Goal: Communication & Community: Answer question/provide support

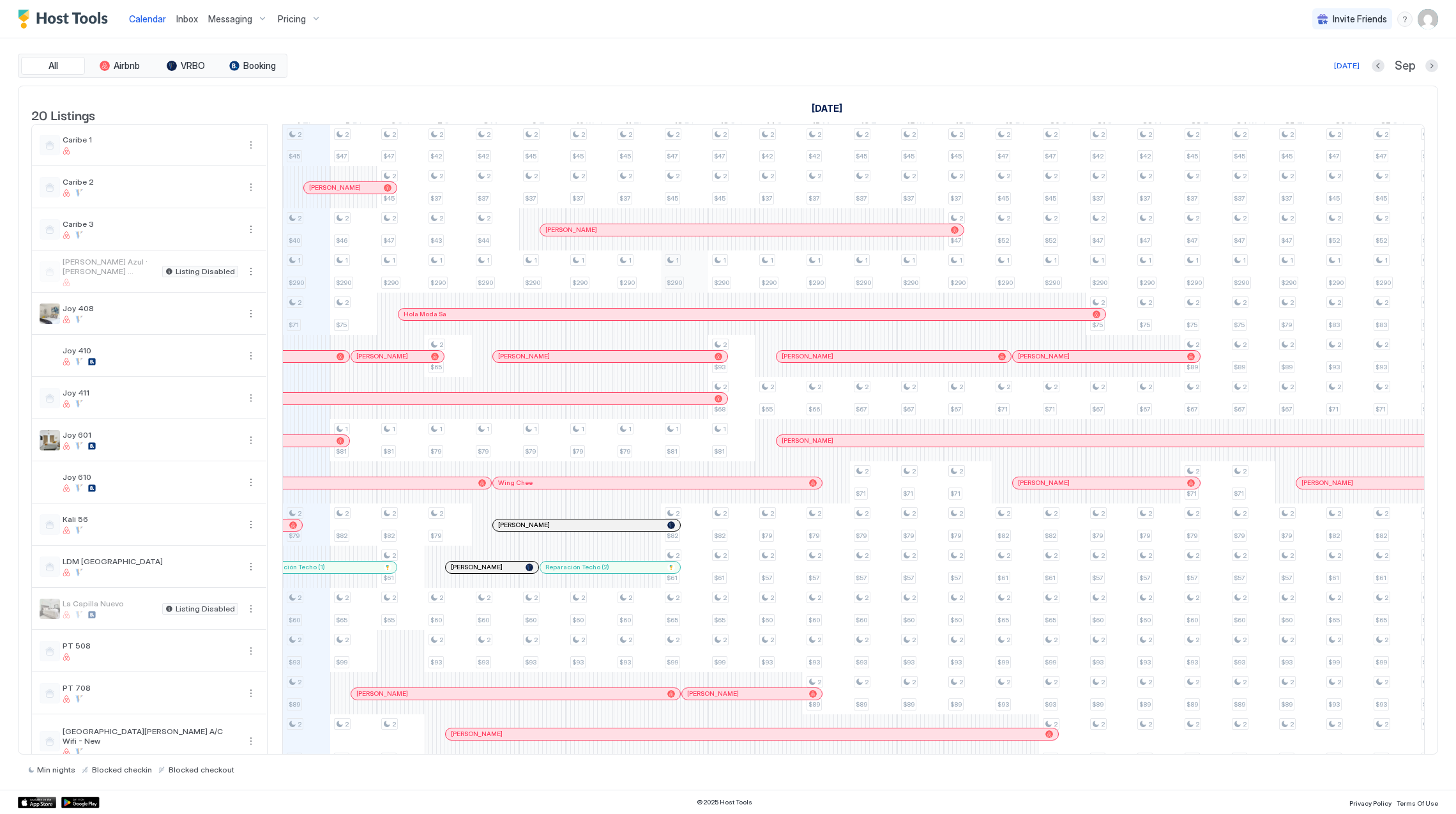
click at [687, 295] on div "2 $45 2 $40 1 $290 2 $71 2 $79 2 $60 2 $93 2 $89 2 $49 2 $41 2 $37 2 $61 2 $35 …" at bounding box center [1086, 551] width 3025 height 855
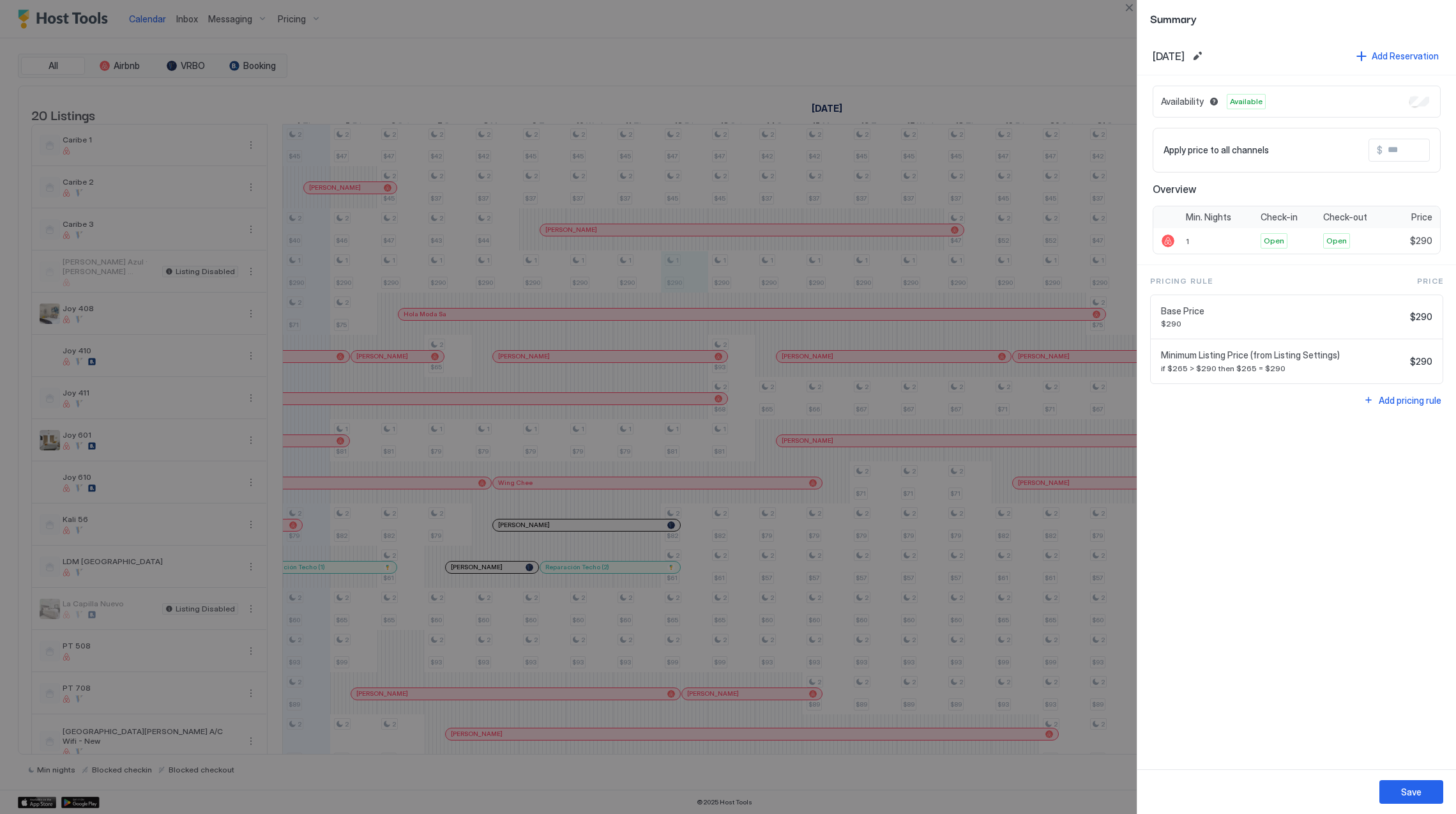
click at [834, 522] on div at bounding box center [728, 407] width 1456 height 814
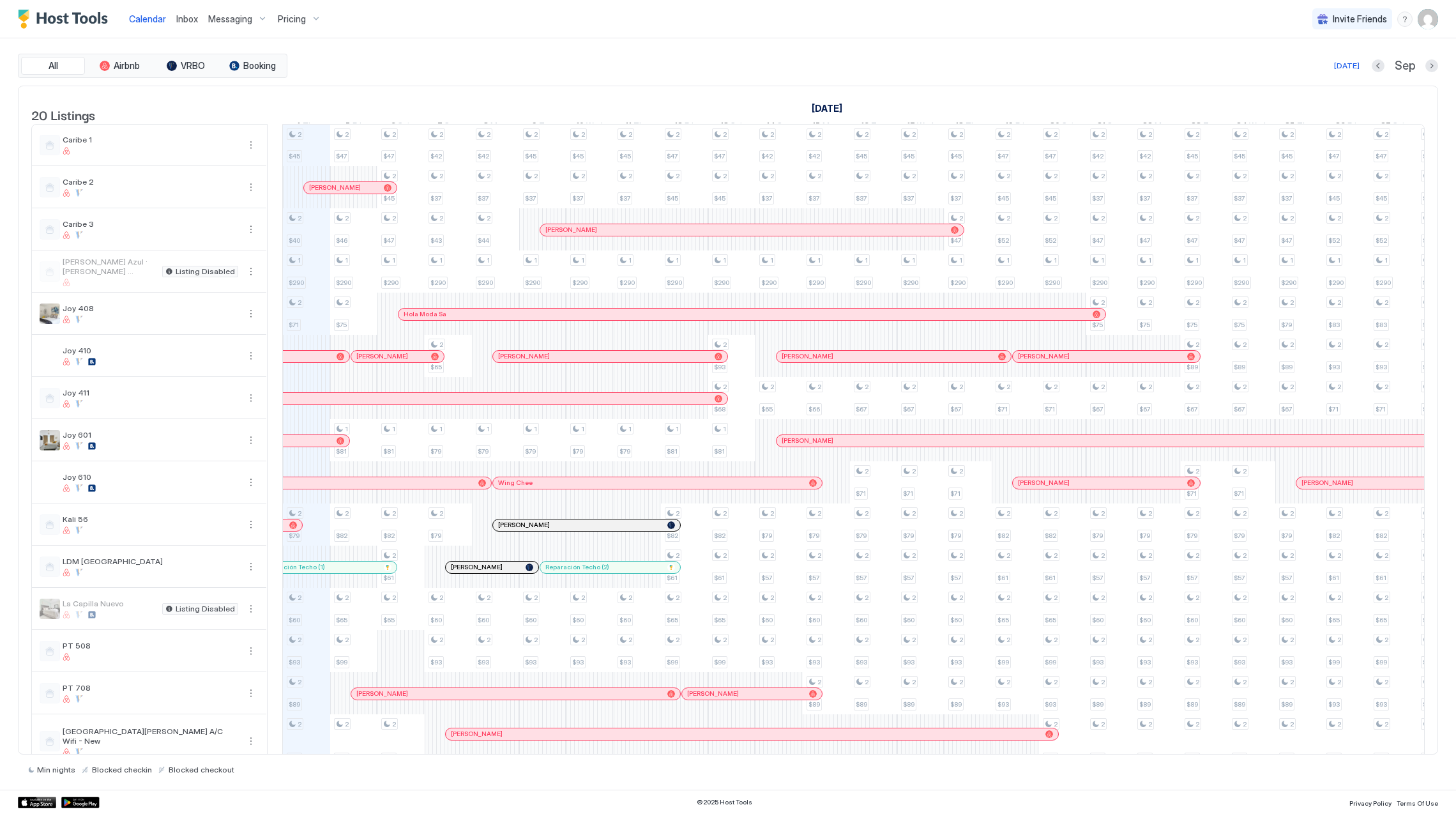
click at [825, 446] on div at bounding box center [825, 441] width 10 height 10
click at [521, 530] on div at bounding box center [521, 525] width 10 height 10
click at [491, 572] on div at bounding box center [491, 567] width 10 height 10
drag, startPoint x: 792, startPoint y: 738, endPoint x: 771, endPoint y: 750, distance: 24.2
click at [771, 729] on div "[PERSON_NAME]" at bounding box center [732, 722] width 615 height 14
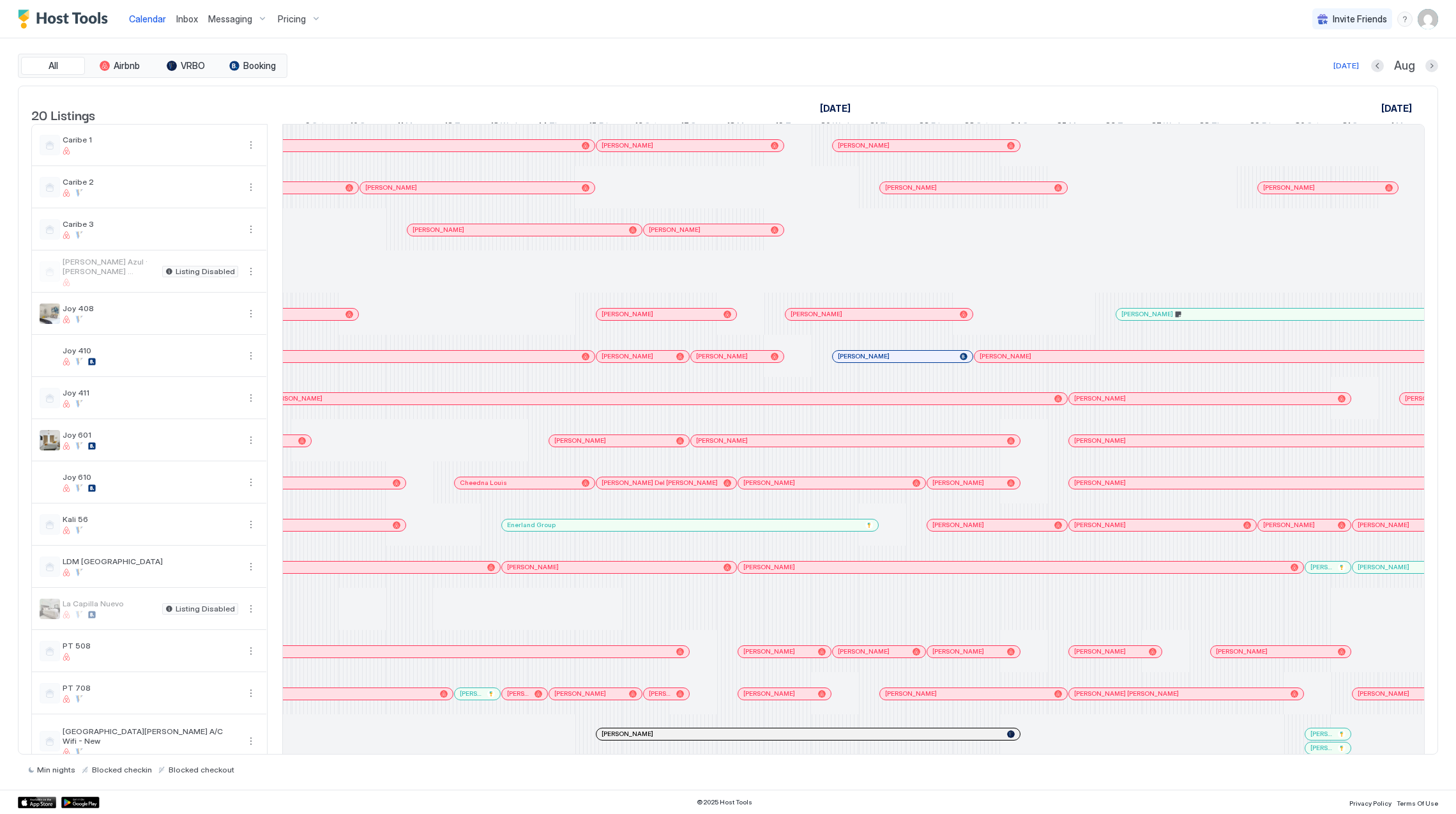
click at [190, 16] on span "Inbox" at bounding box center [187, 19] width 22 height 11
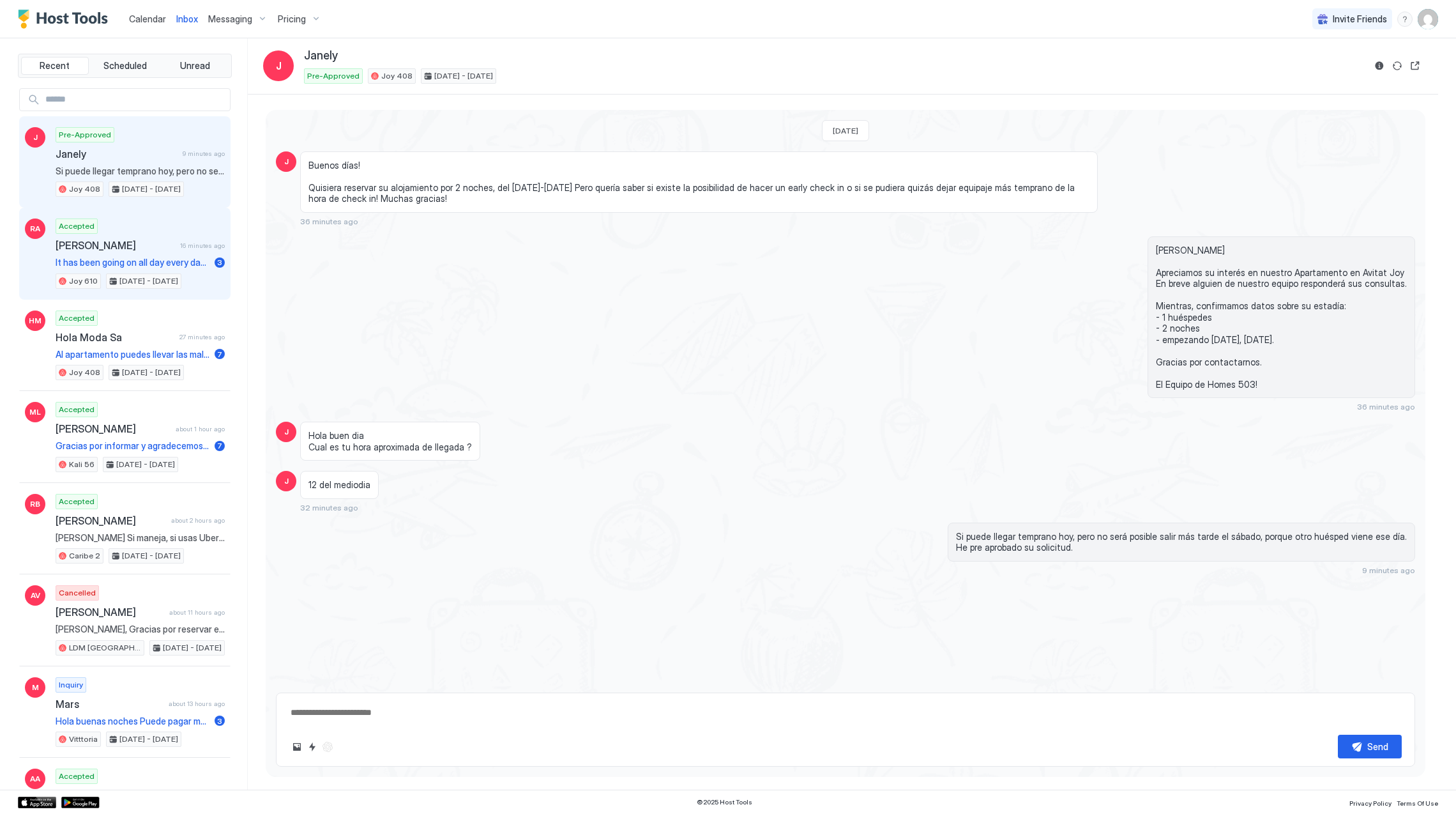
click at [135, 250] on span "[PERSON_NAME]" at bounding box center [115, 245] width 120 height 13
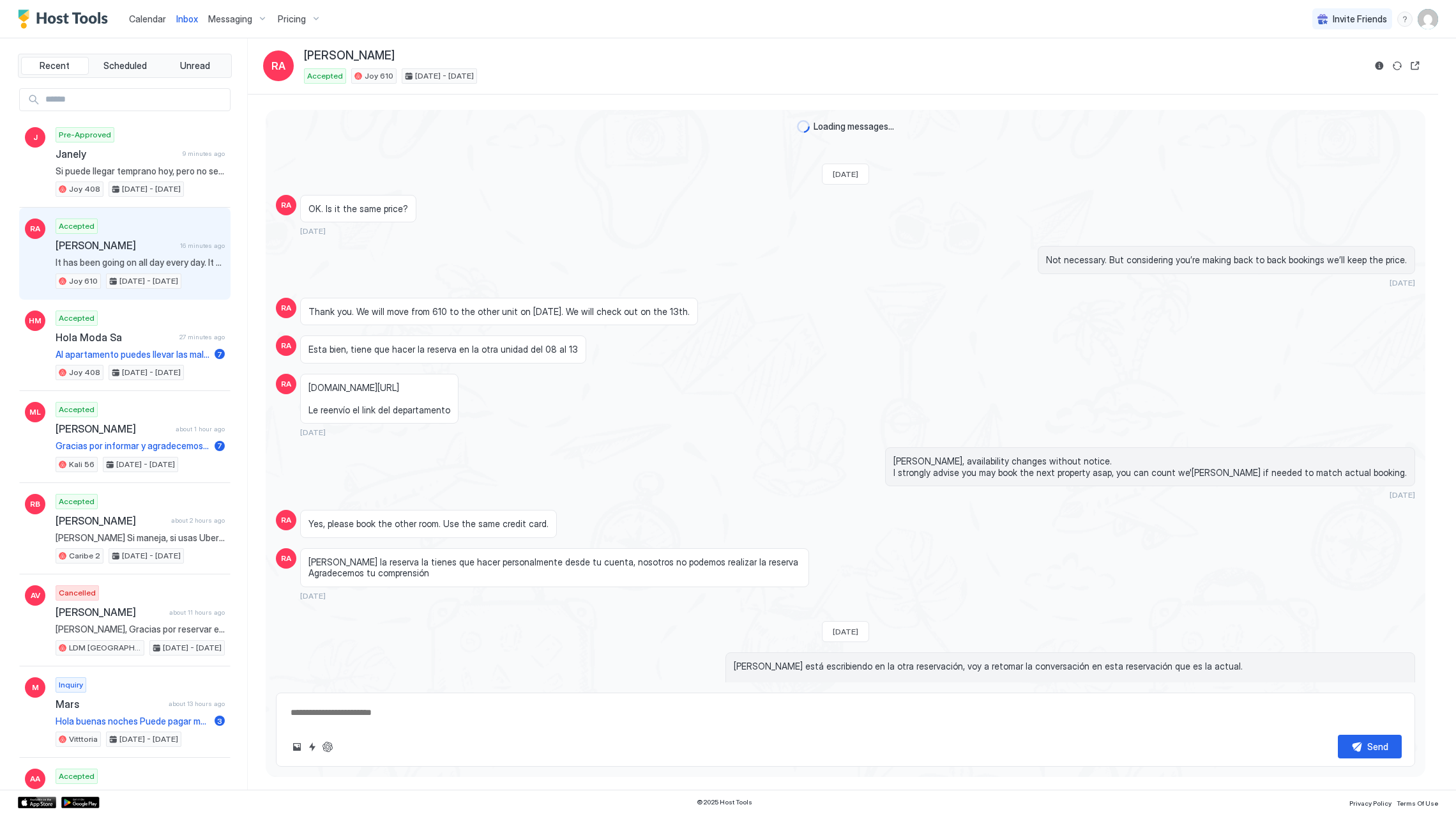
scroll to position [802, 0]
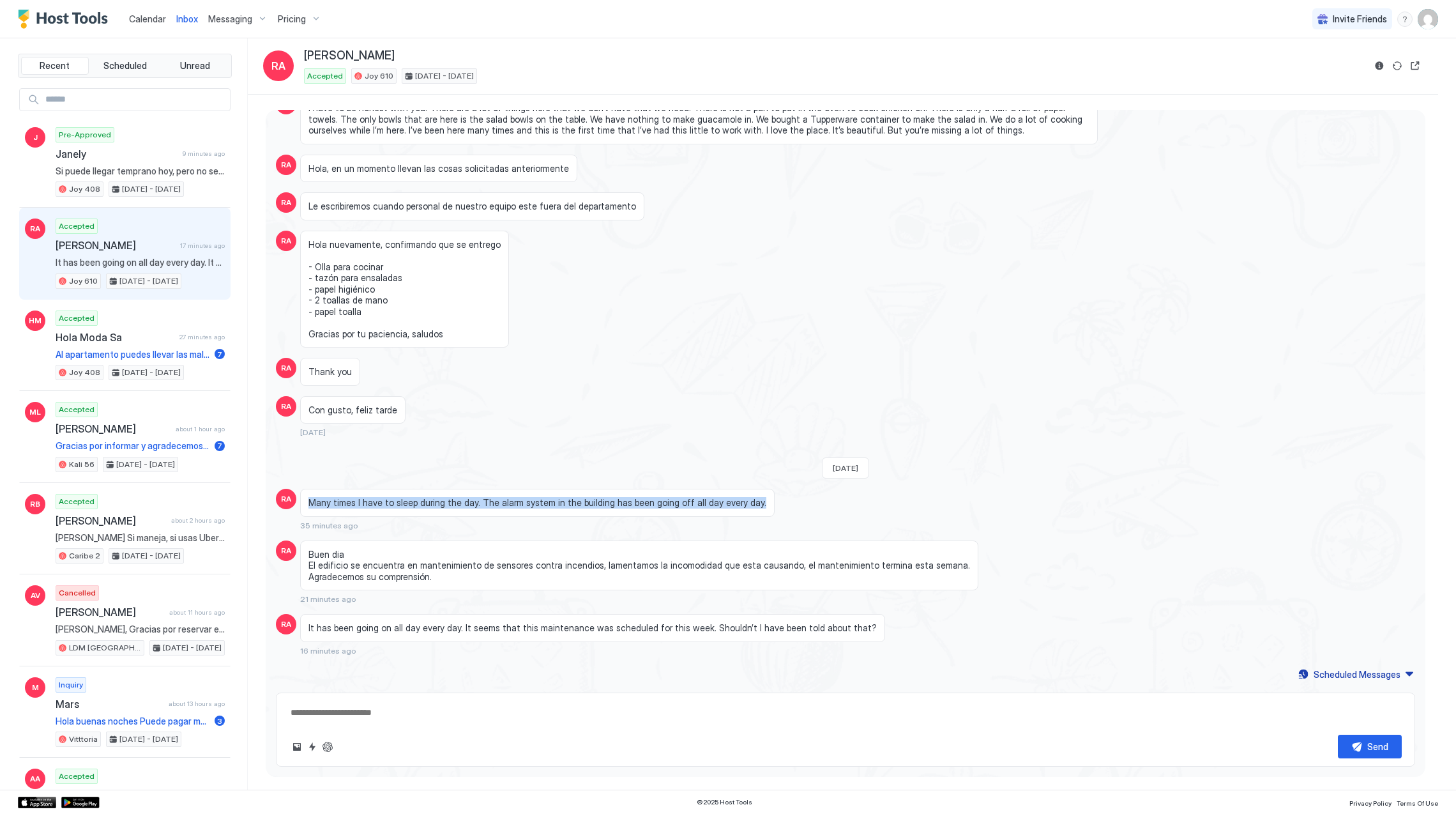
drag, startPoint x: 740, startPoint y: 500, endPoint x: 308, endPoint y: 504, distance: 432.0
click at [309, 504] on span "Many times I have to sleep during the day. The alarm system in the building has…" at bounding box center [538, 503] width 458 height 12
drag, startPoint x: 308, startPoint y: 504, endPoint x: 320, endPoint y: 500, distance: 12.6
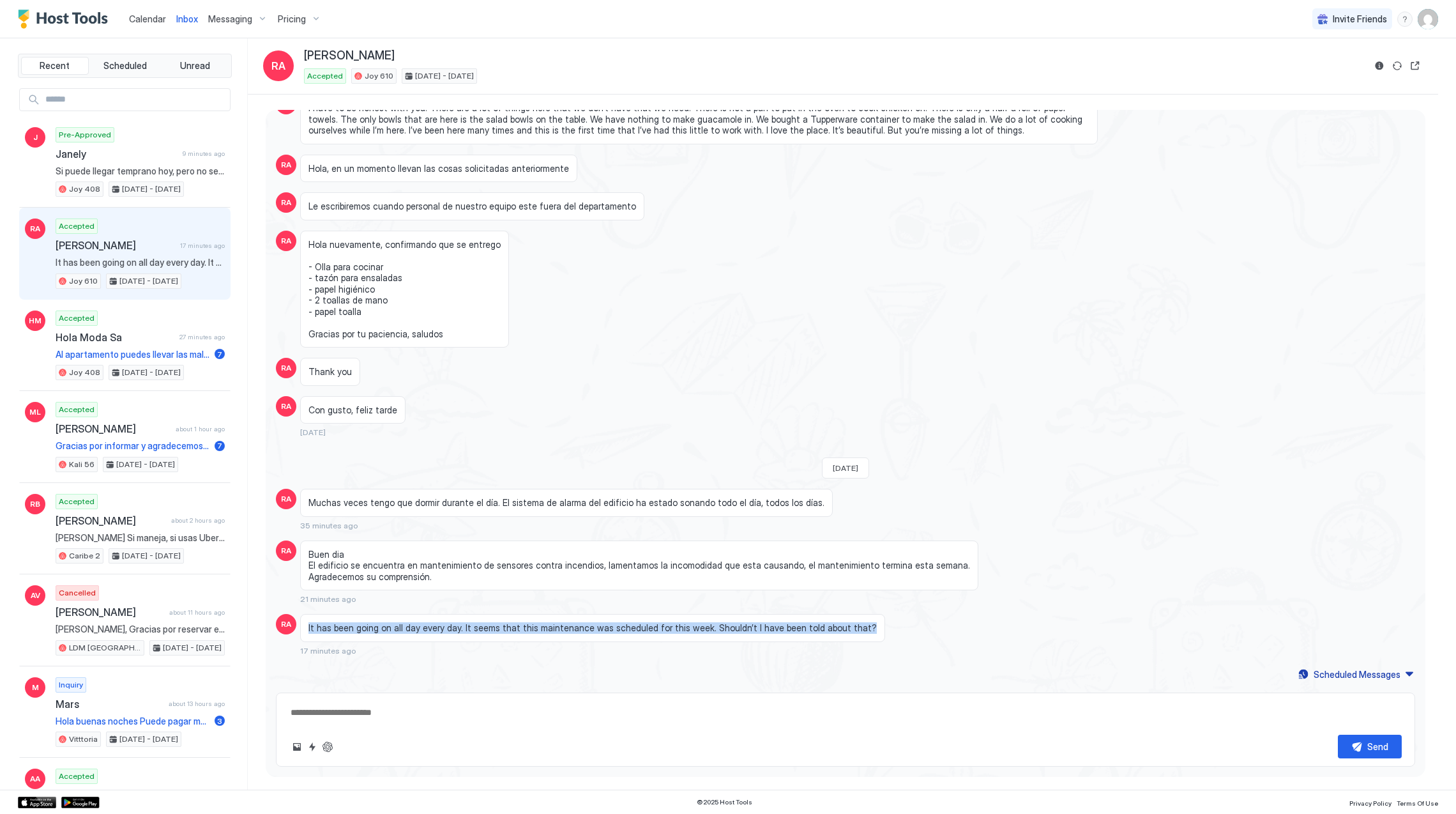
drag, startPoint x: 837, startPoint y: 624, endPoint x: 308, endPoint y: 609, distance: 529.2
click at [308, 609] on div "Loading messages... [DATE] RA OK. Is it the same price? [DATE] Not necessary. B…" at bounding box center [845, 6] width 1160 height 1352
drag, startPoint x: 308, startPoint y: 609, endPoint x: 320, endPoint y: 621, distance: 17.0
click at [423, 628] on span "Ha estado sucediendo todo el día, todos los días. Parece que este mantenimiento…" at bounding box center [625, 628] width 633 height 12
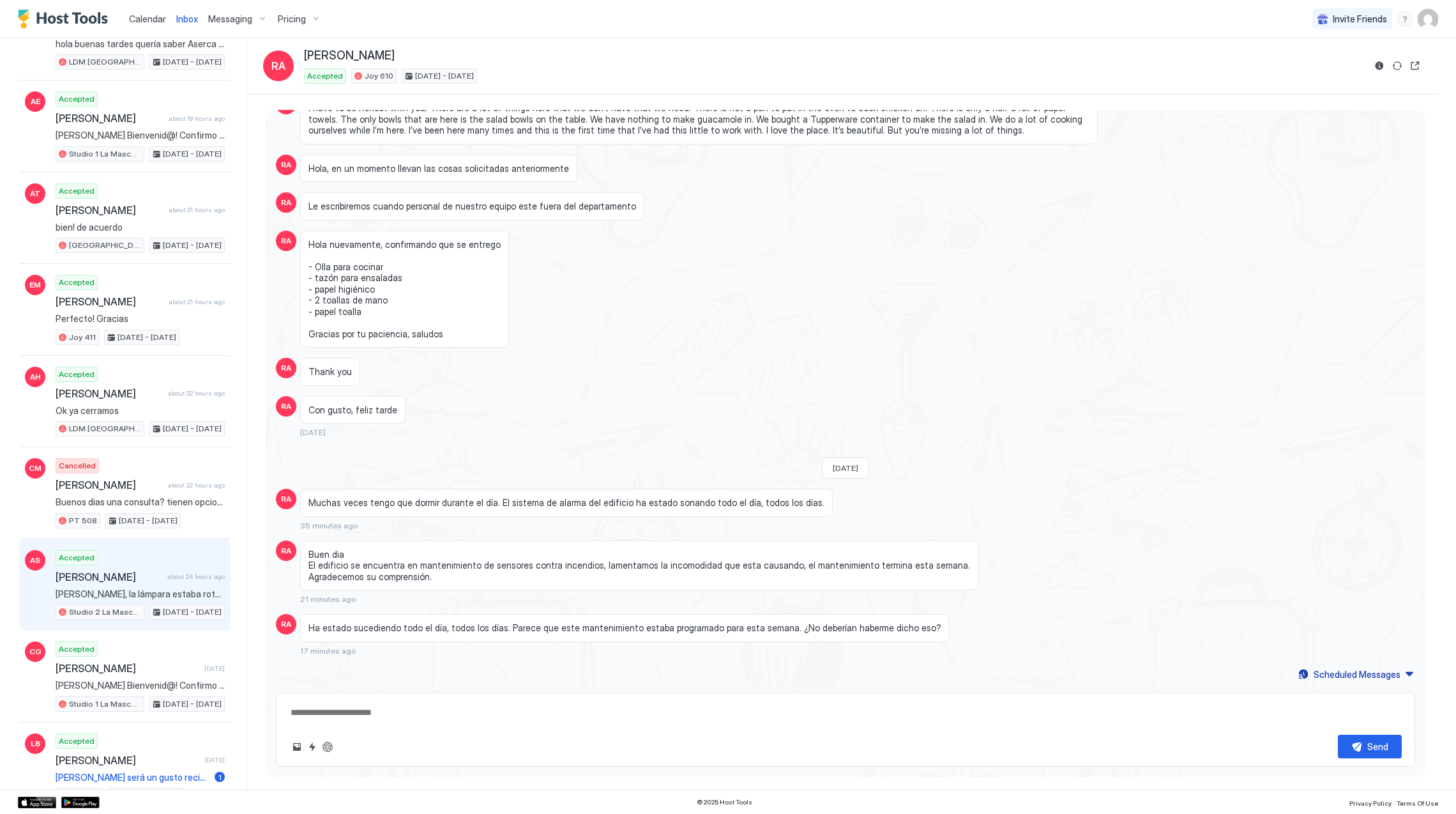
scroll to position [1211, 0]
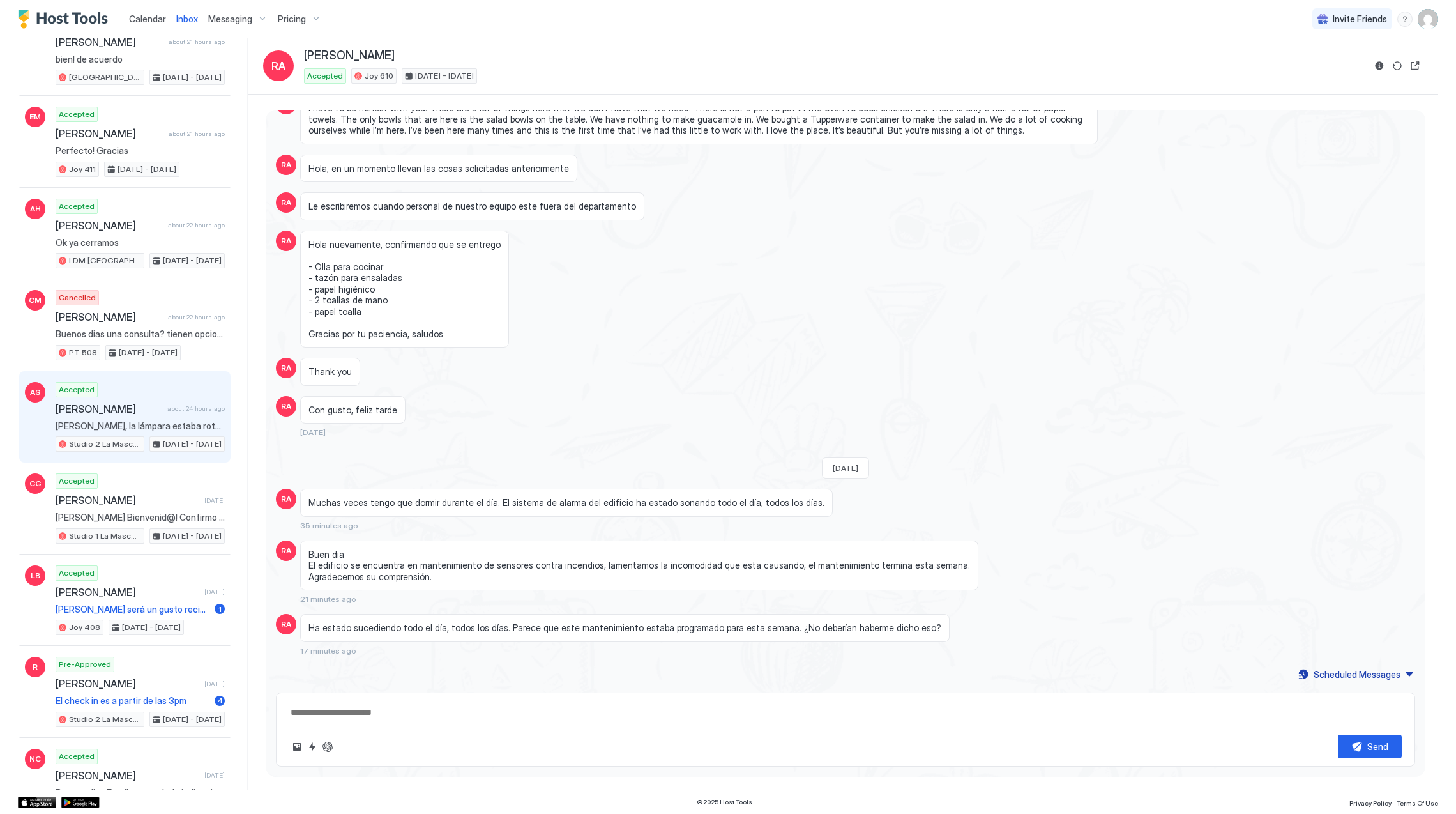
click at [133, 440] on div "Accepted [PERSON_NAME] about 24 hours ago [PERSON_NAME], la lámpara estaba rota…" at bounding box center [140, 417] width 169 height 70
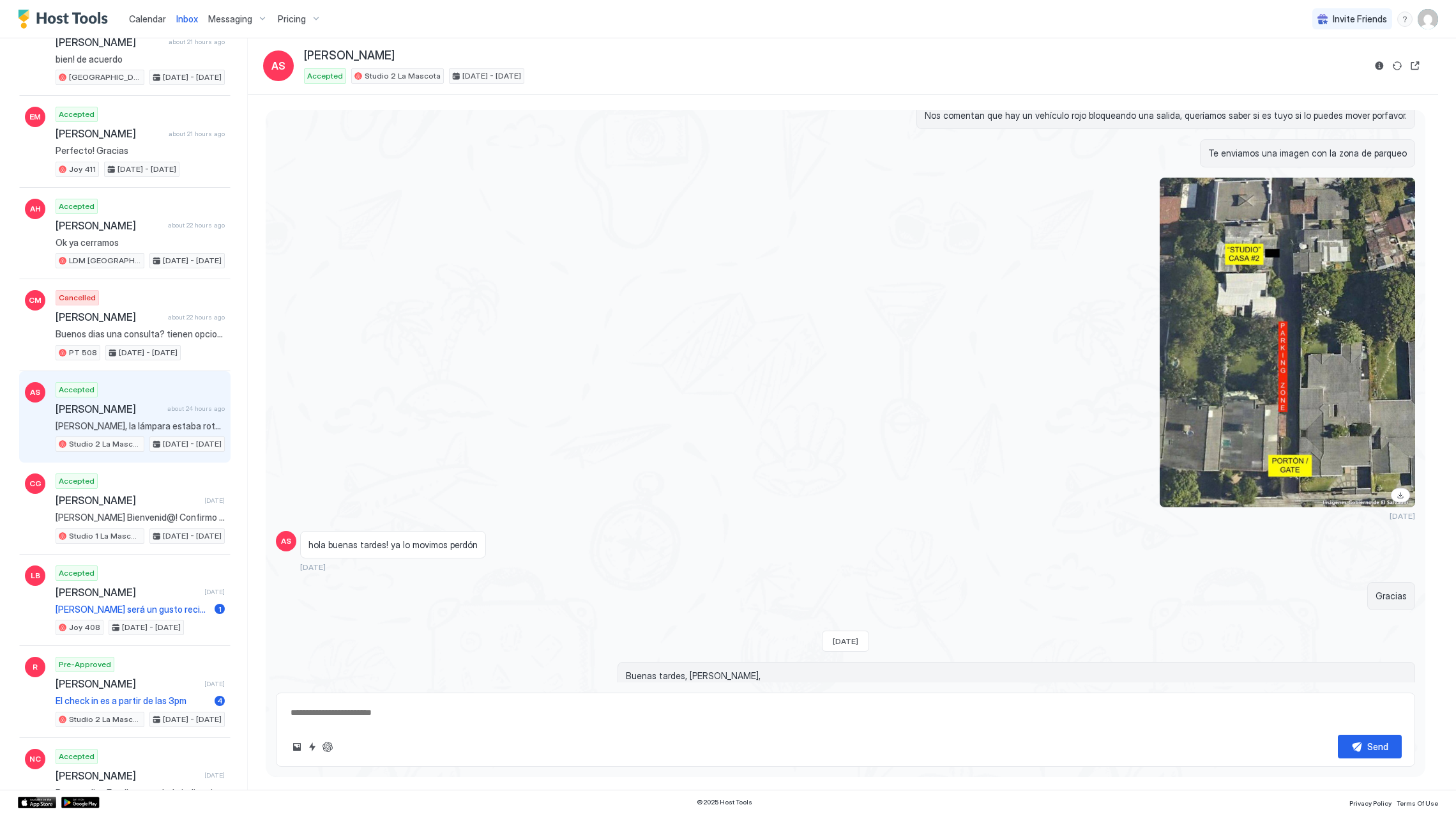
scroll to position [2432, 0]
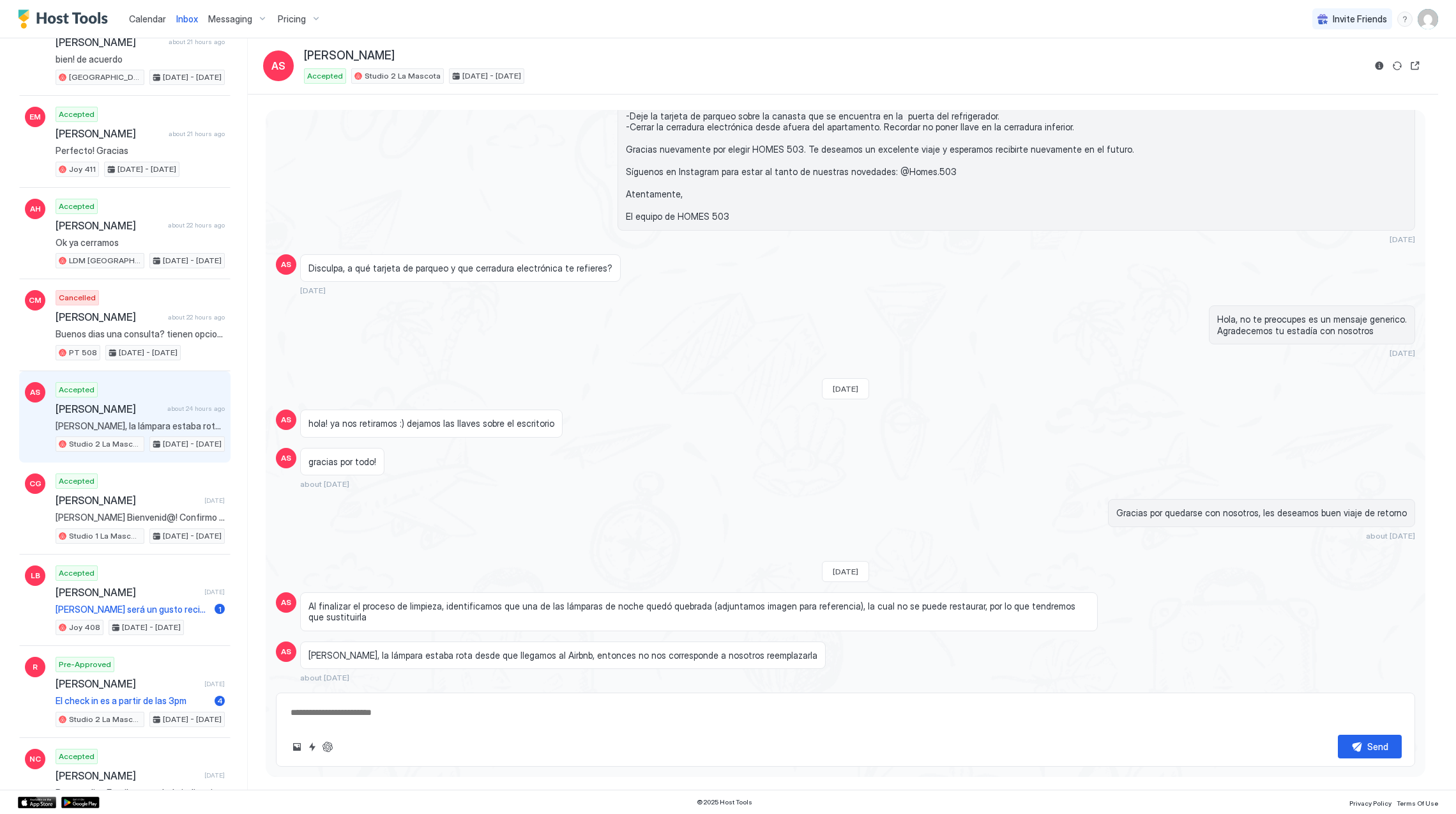
type textarea "*"
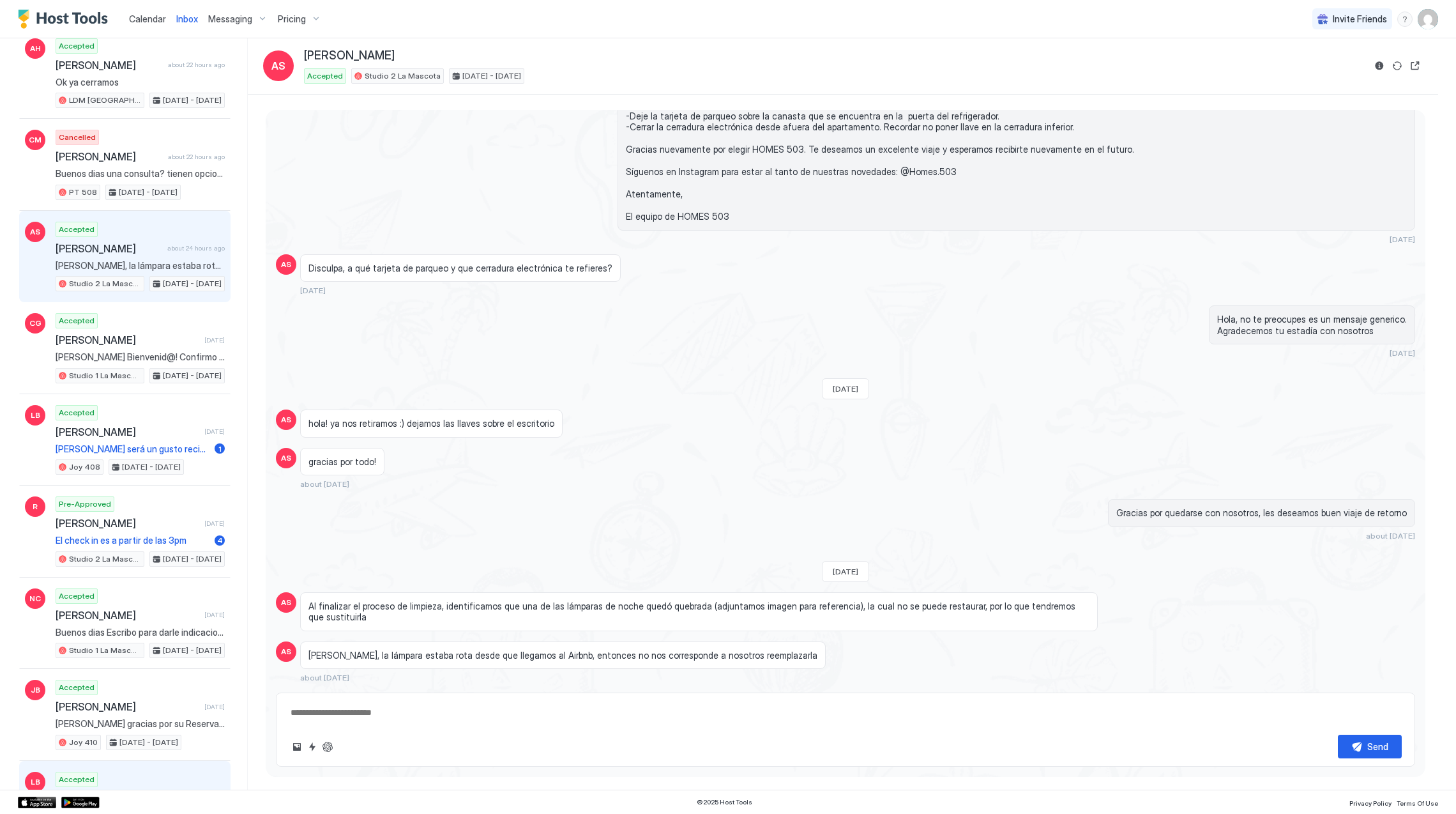
scroll to position [1552, 0]
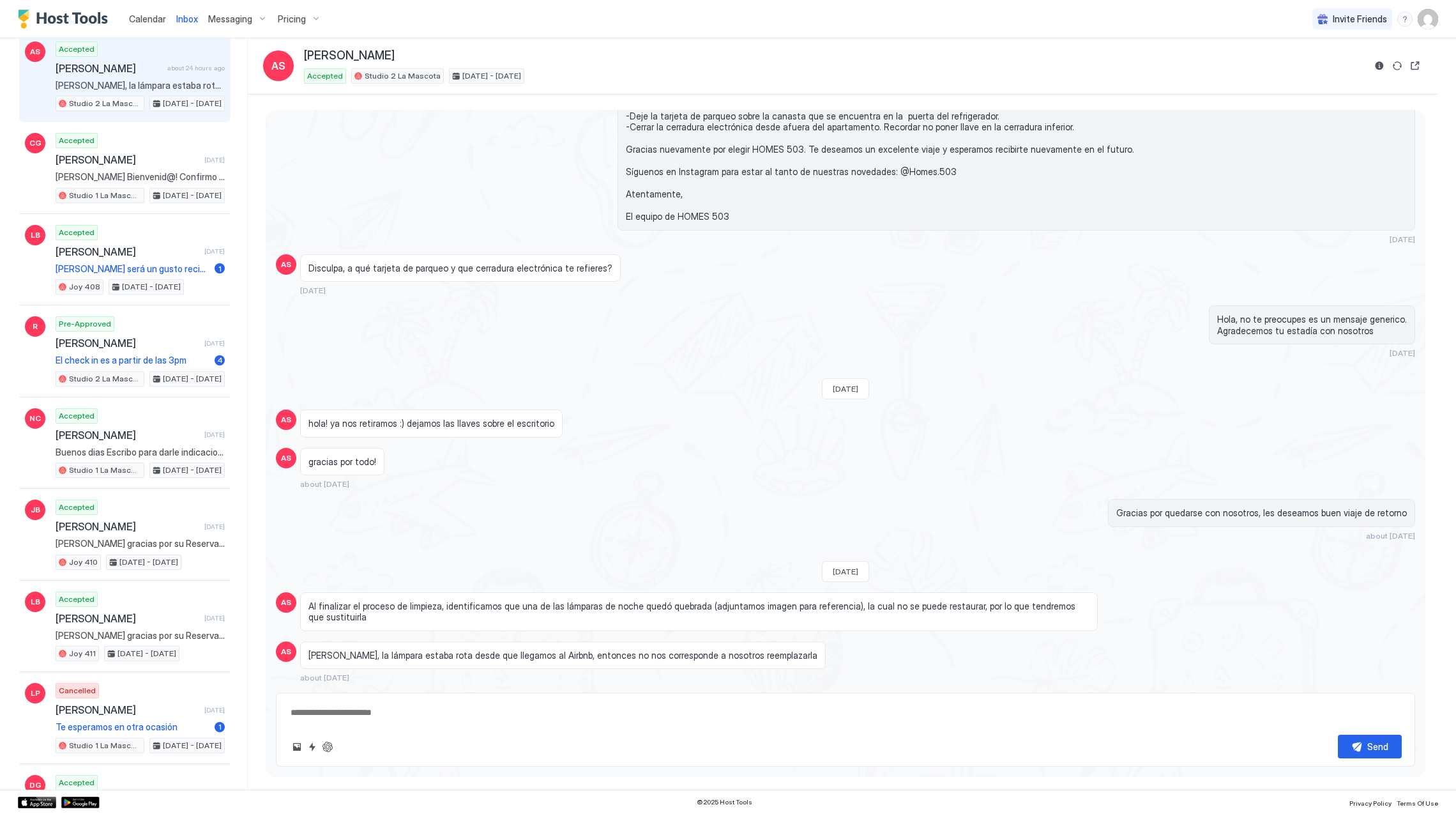
click at [83, 18] on img "Host Tools Logo" at bounding box center [65, 19] width 96 height 19
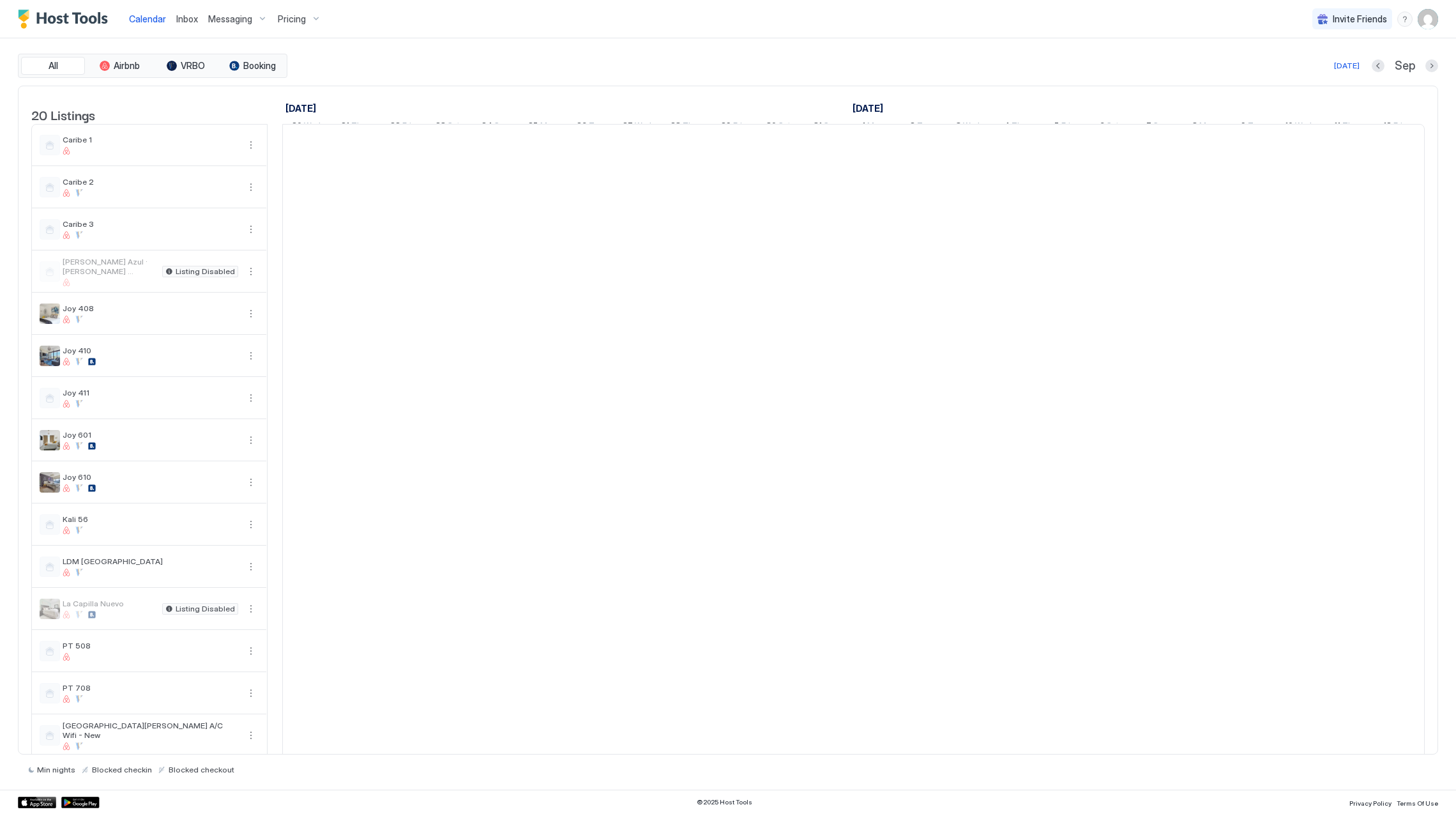
scroll to position [0, 709]
